Goal: Communication & Community: Ask a question

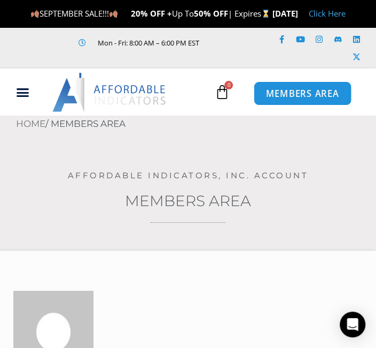
click at [295, 98] on span "MEMBERS AREA" at bounding box center [302, 93] width 73 height 9
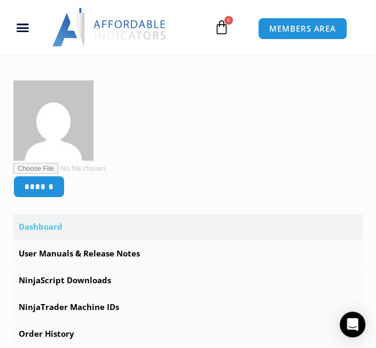
scroll to position [267, 0]
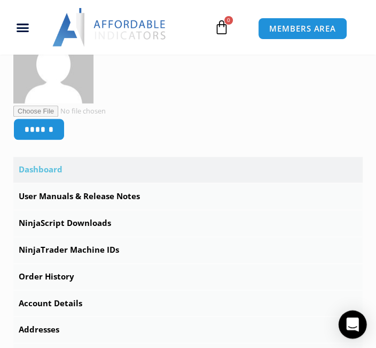
click at [350, 326] on icon "Open Intercom Messenger" at bounding box center [353, 324] width 14 height 14
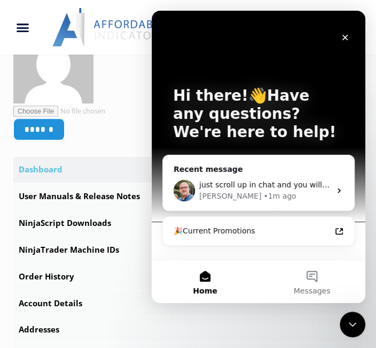
scroll to position [0, 0]
click at [337, 190] on icon "Intercom messenger" at bounding box center [339, 190] width 9 height 9
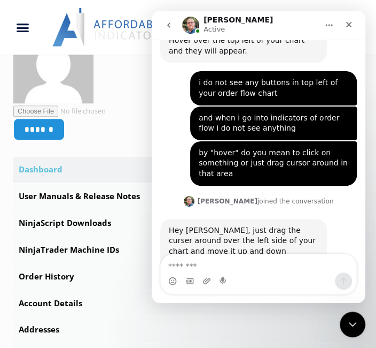
scroll to position [2239, 0]
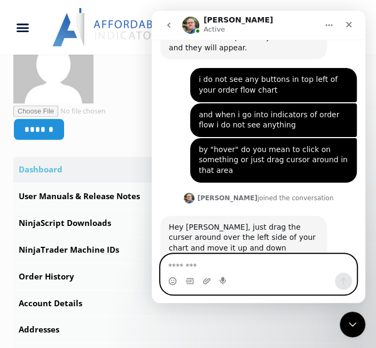
click at [242, 271] on textarea "Message…" at bounding box center [259, 263] width 196 height 18
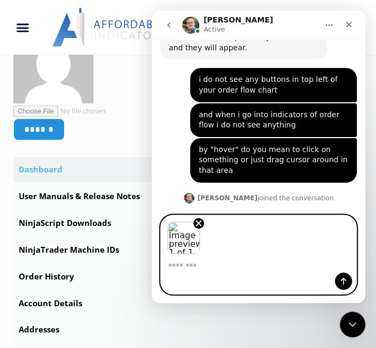
scroll to position [2278, 0]
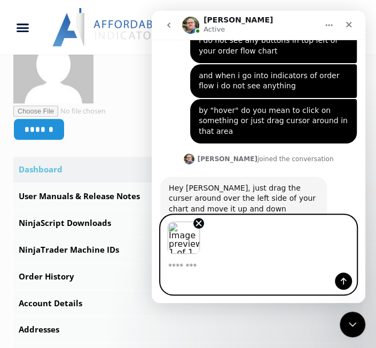
click at [213, 267] on textarea "Message…" at bounding box center [259, 263] width 196 height 18
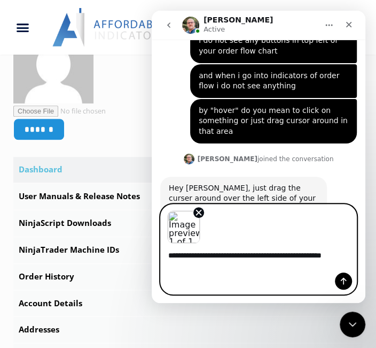
scroll to position [2289, 0]
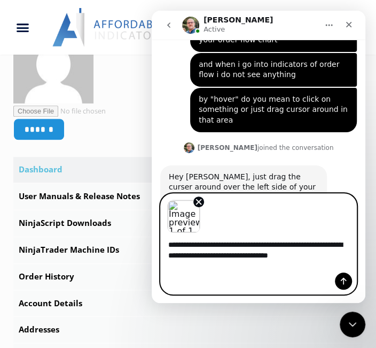
type textarea "**********"
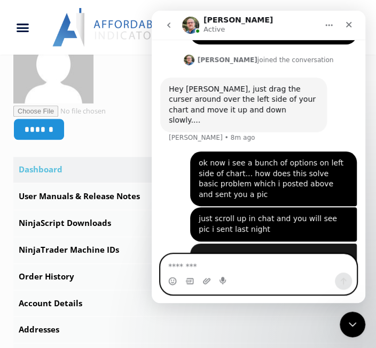
scroll to position [2378, 0]
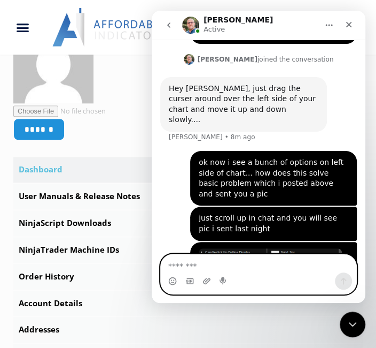
click at [244, 271] on textarea "Message…" at bounding box center [259, 263] width 196 height 18
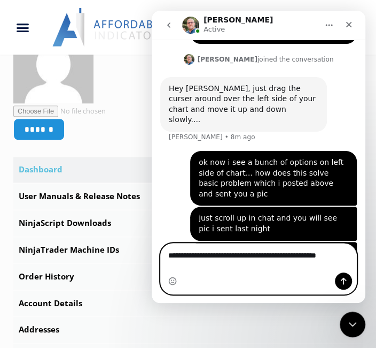
scroll to position [2388, 0]
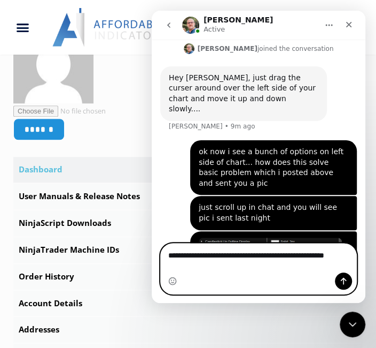
type textarea "**********"
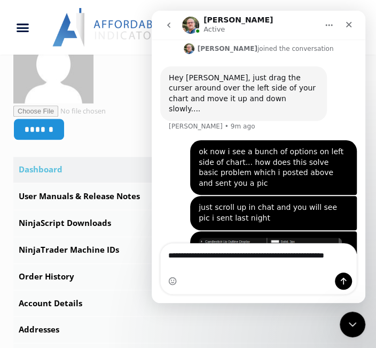
click at [251, 273] on div "Intercom messenger" at bounding box center [259, 280] width 196 height 17
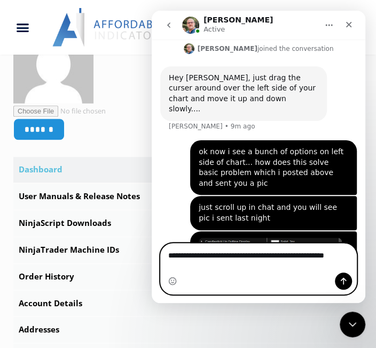
click at [242, 275] on div "**********" at bounding box center [259, 268] width 196 height 50
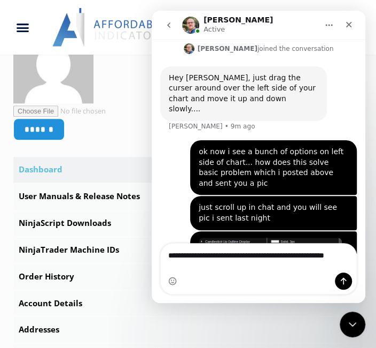
click at [226, 273] on div "Intercom messenger" at bounding box center [259, 280] width 196 height 17
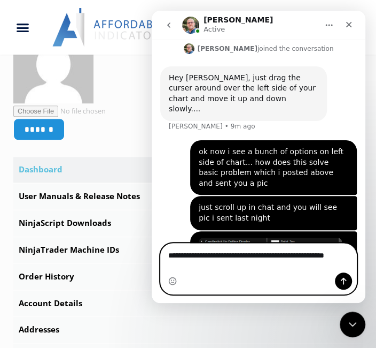
click at [229, 267] on textarea "**********" at bounding box center [259, 257] width 196 height 29
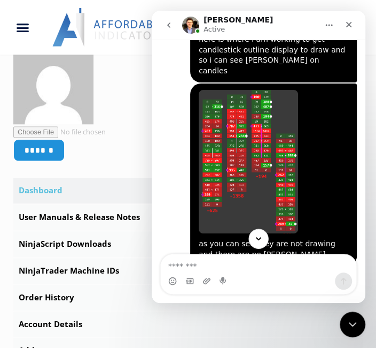
scroll to position [2727, 0]
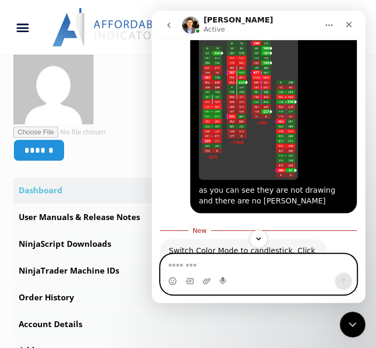
click at [195, 266] on textarea "Message…" at bounding box center [259, 263] width 196 height 18
click at [206, 264] on textarea "Message…" at bounding box center [259, 263] width 196 height 18
click at [208, 268] on textarea "Message…" at bounding box center [259, 263] width 196 height 18
type textarea "**********"
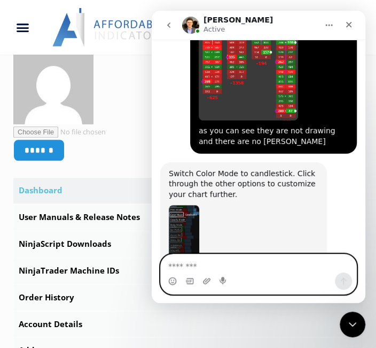
scroll to position [2794, 0]
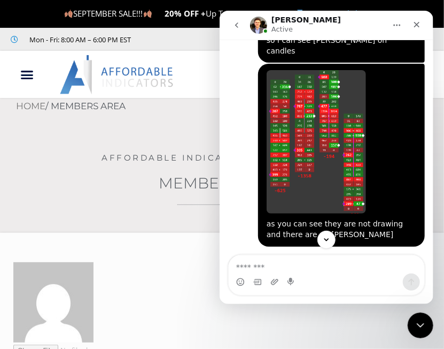
scroll to position [2664, 0]
